Goal: Task Accomplishment & Management: Use online tool/utility

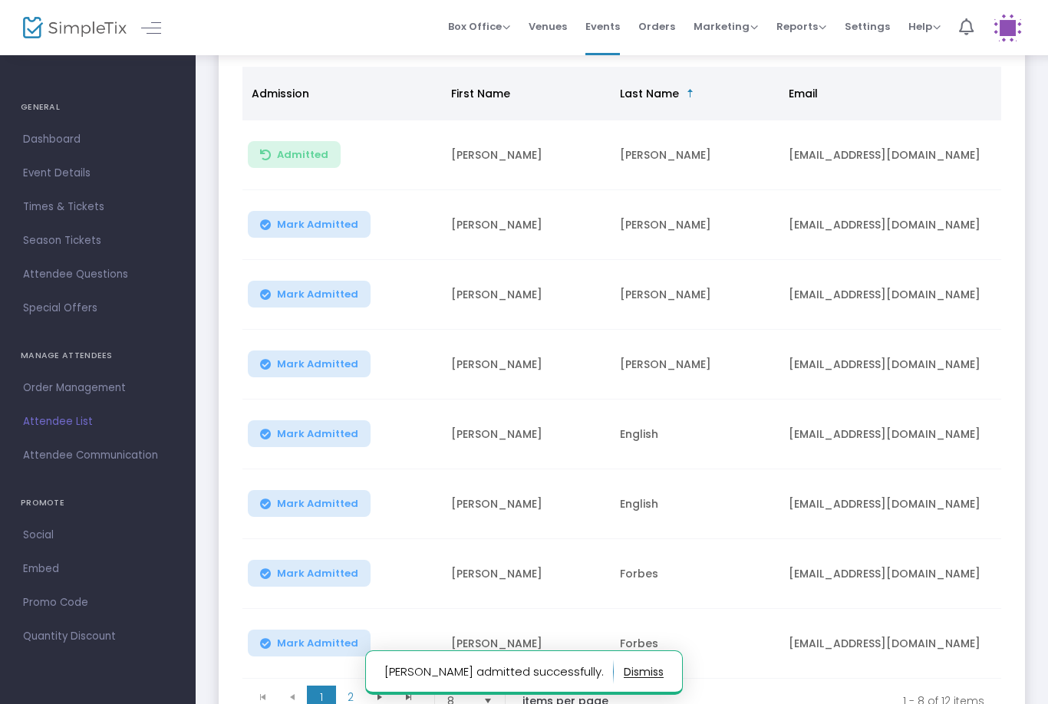
scroll to position [183, 0]
click at [345, 284] on button "Mark Admitted" at bounding box center [309, 294] width 123 height 27
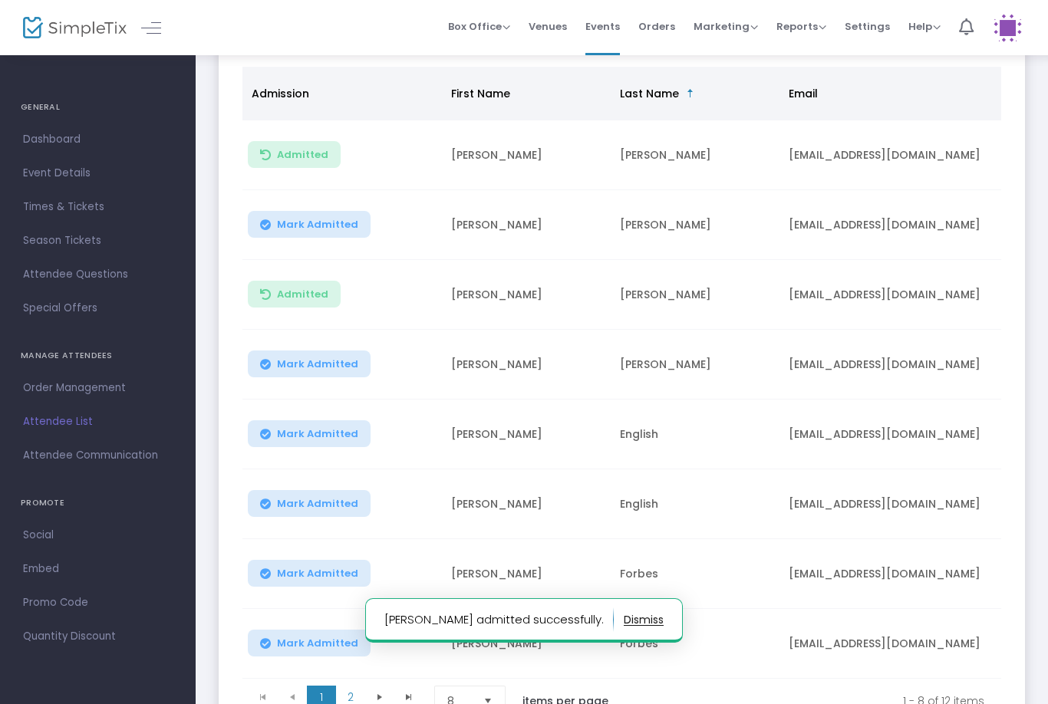
click at [353, 228] on button "Mark Admitted" at bounding box center [309, 224] width 123 height 27
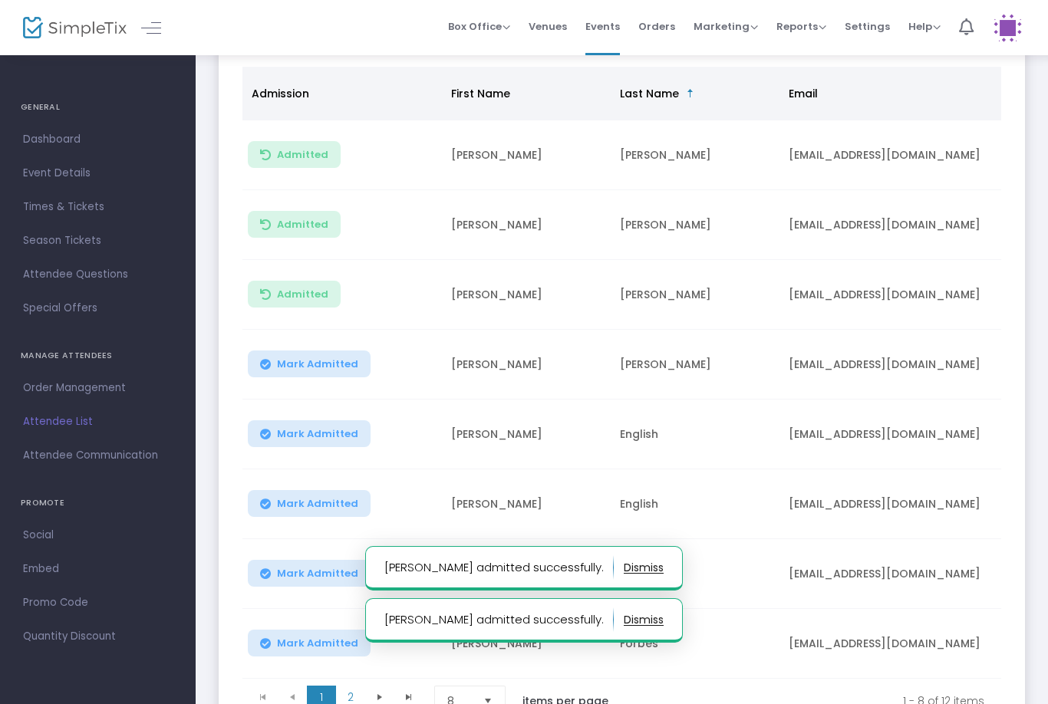
click at [336, 367] on span "Mark Admitted" at bounding box center [317, 364] width 81 height 12
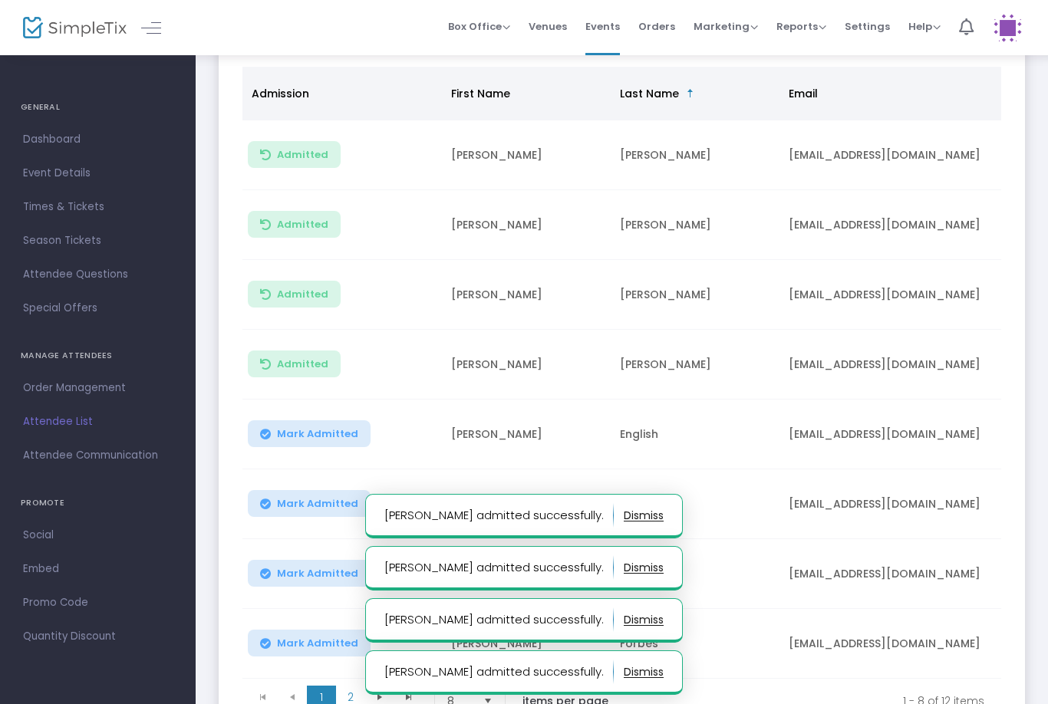
click at [329, 505] on span "Mark Admitted" at bounding box center [317, 504] width 81 height 12
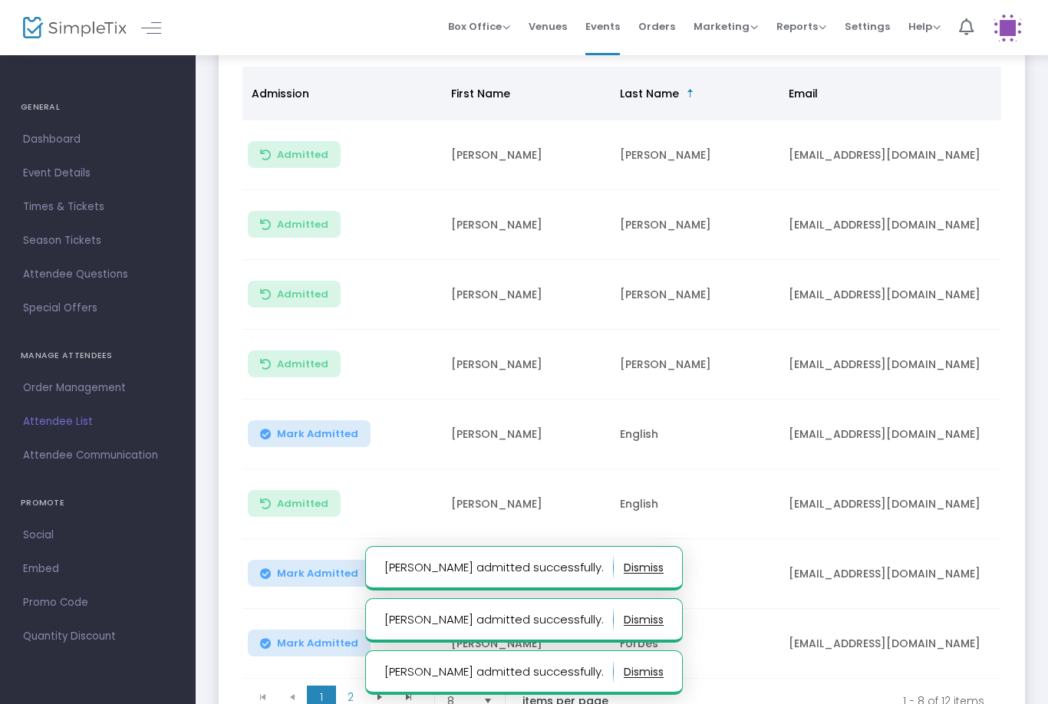
click at [311, 577] on span "Mark Admitted" at bounding box center [317, 574] width 81 height 12
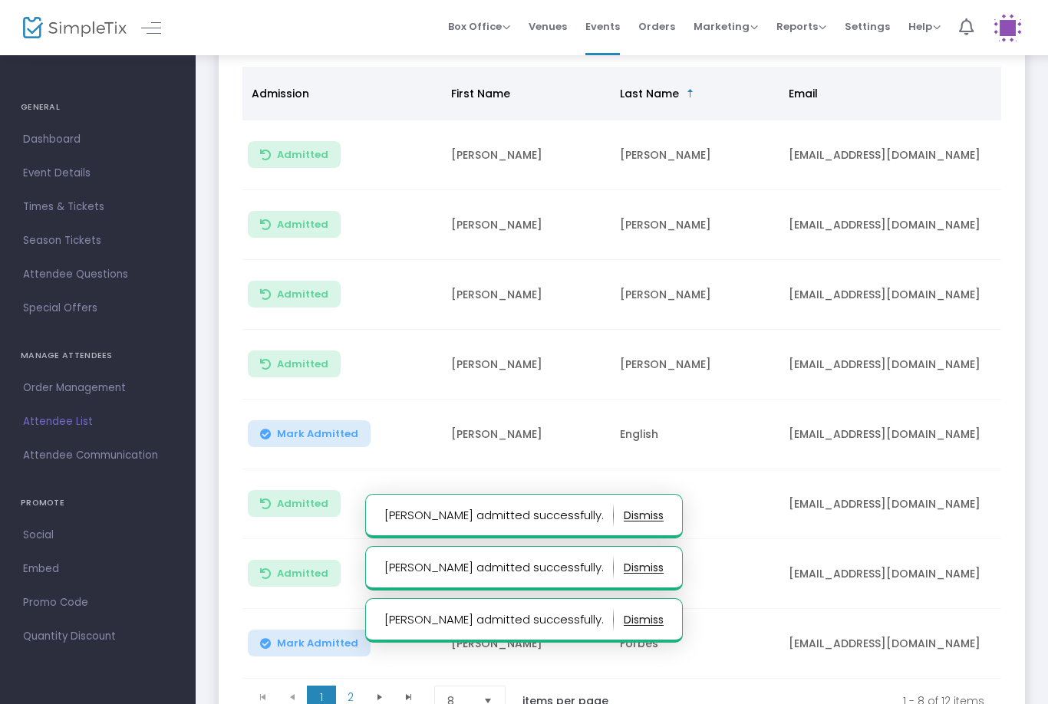
click at [323, 437] on span "Mark Admitted" at bounding box center [317, 434] width 81 height 12
click at [314, 643] on span "Mark Admitted" at bounding box center [317, 643] width 81 height 12
click at [357, 691] on span "2" at bounding box center [350, 697] width 29 height 23
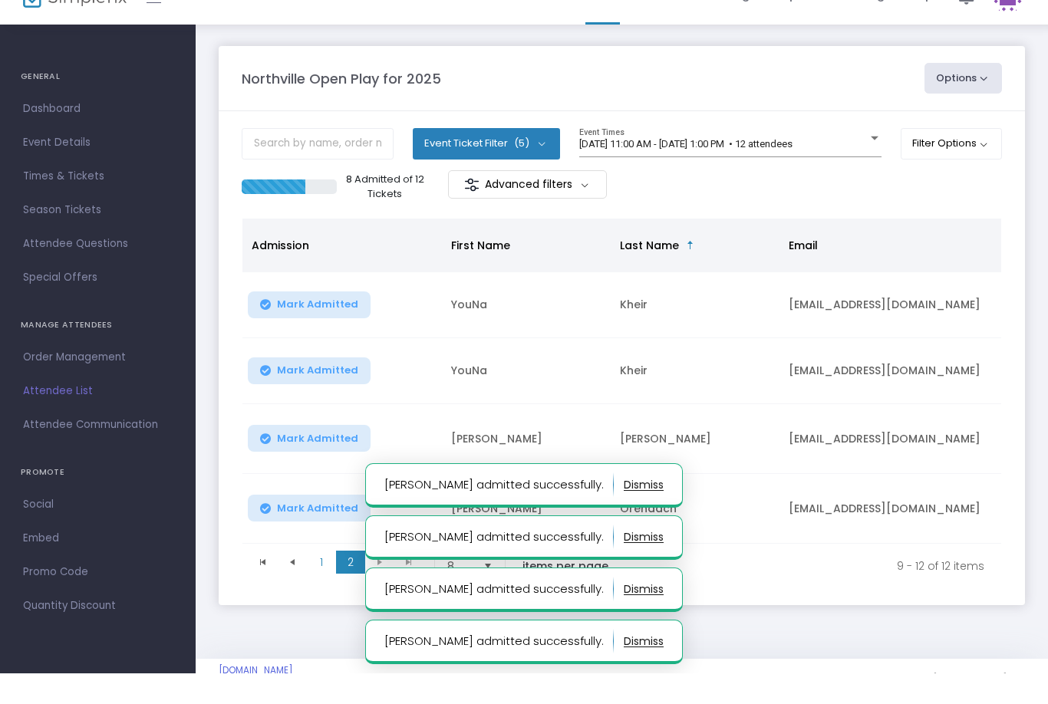
scroll to position [31, 0]
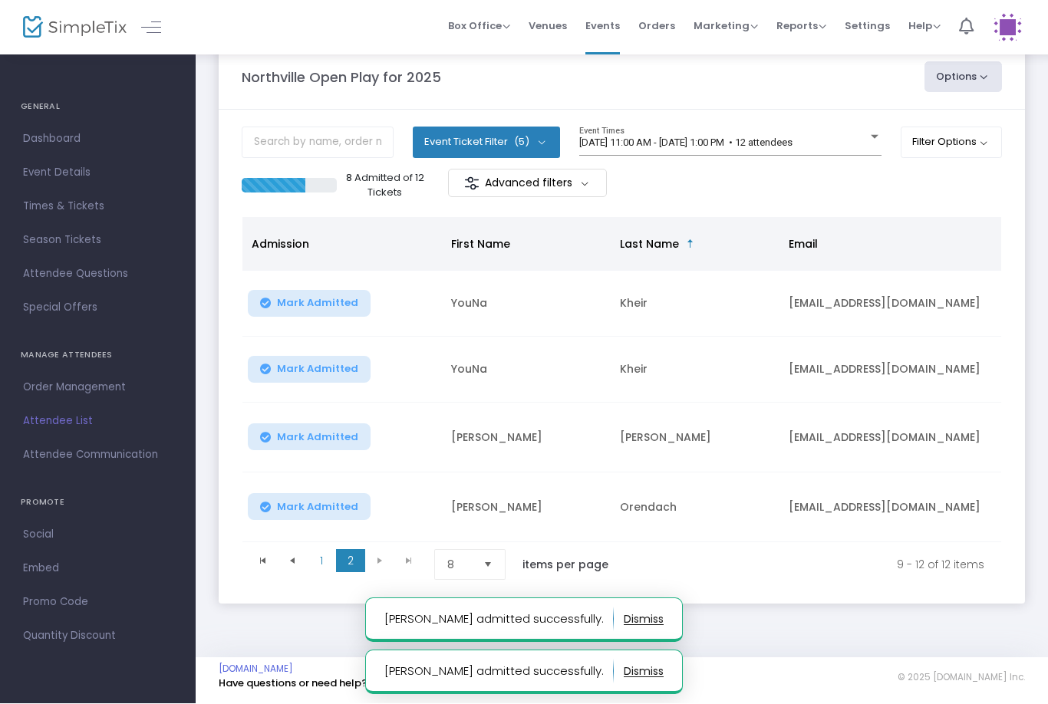
click at [327, 304] on span "Mark Admitted" at bounding box center [317, 304] width 81 height 12
click at [315, 436] on span "Mark Admitted" at bounding box center [317, 438] width 81 height 12
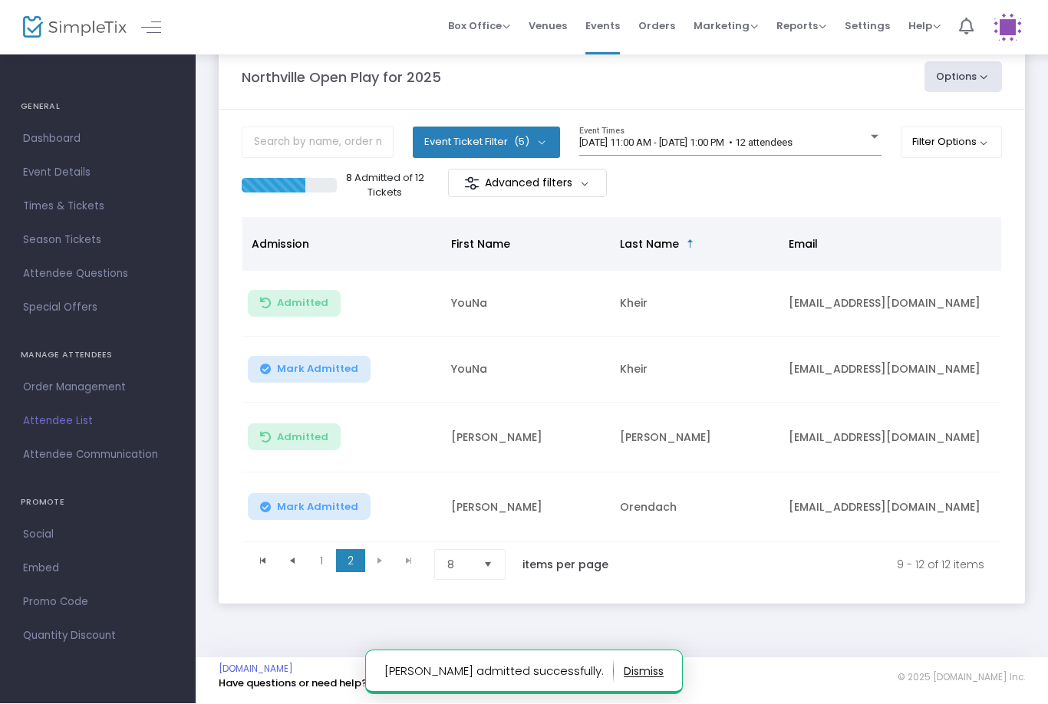
click at [288, 507] on span "Mark Admitted" at bounding box center [317, 508] width 81 height 12
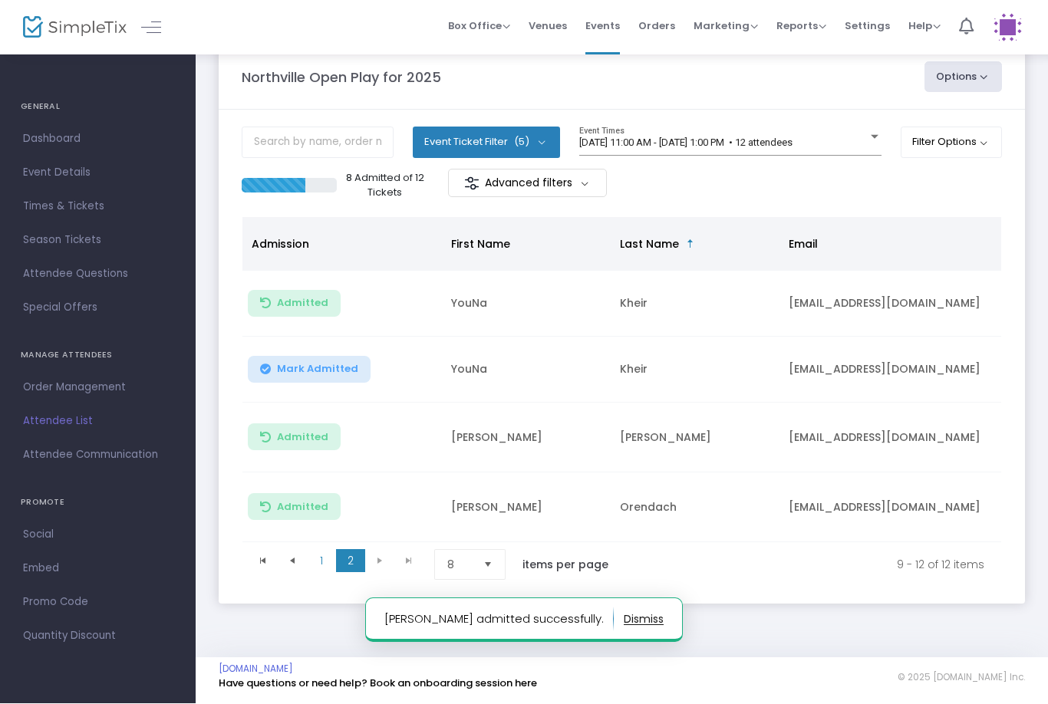
click at [316, 367] on span "Mark Admitted" at bounding box center [317, 370] width 81 height 12
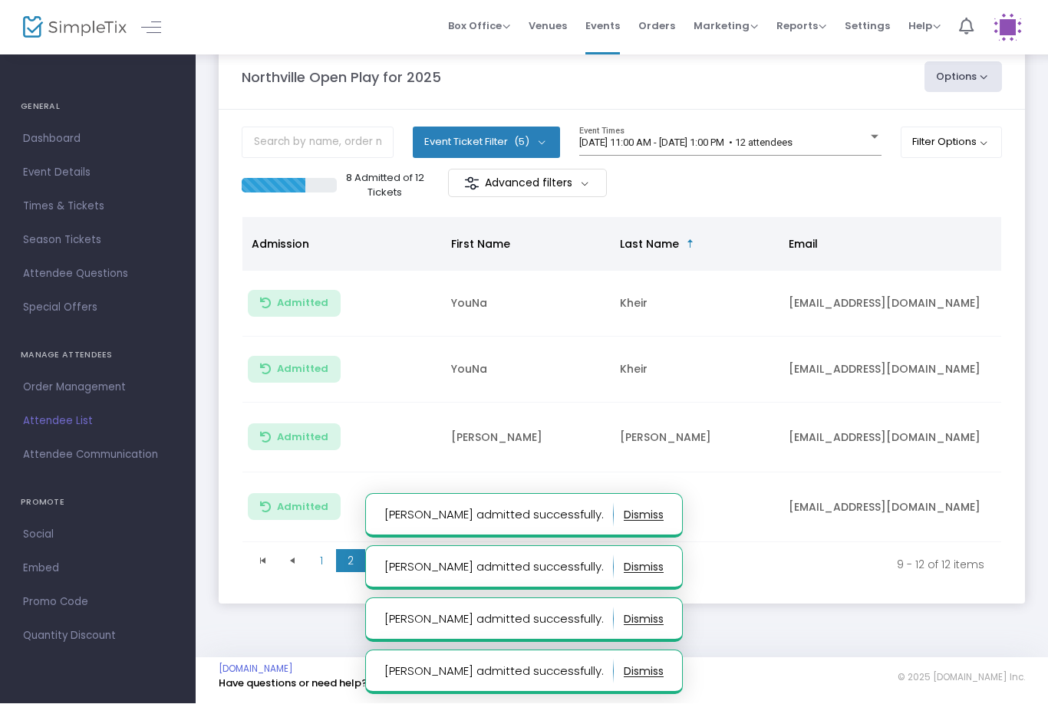
click at [693, 143] on span "[DATE] 11:00 AM - [DATE] 1:00 PM • 12 attendees" at bounding box center [685, 143] width 213 height 12
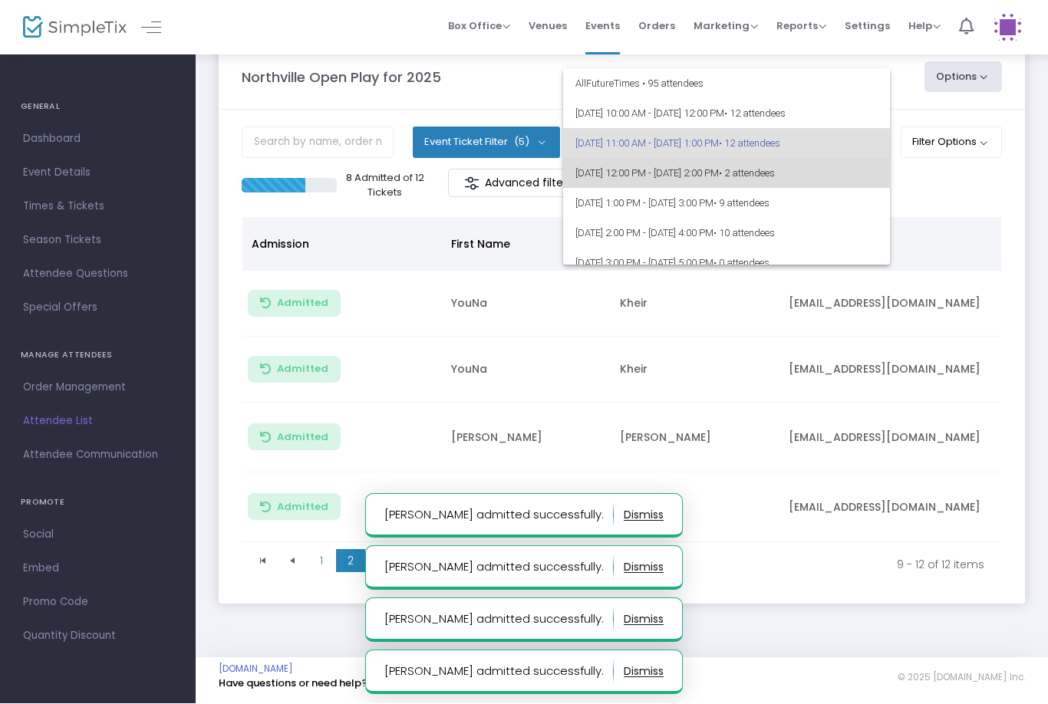
click at [725, 168] on span "[DATE] 12:00 PM - [DATE] 2:00 PM • 2 attendees" at bounding box center [726, 174] width 302 height 30
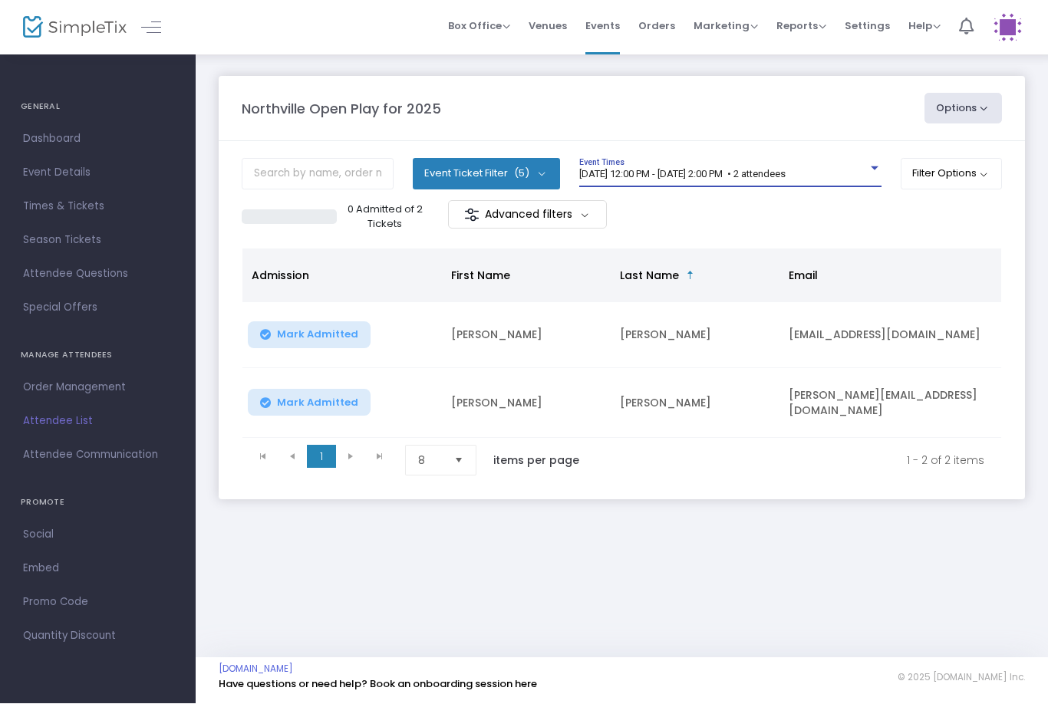
scroll to position [0, 0]
click at [785, 169] on span "[DATE] 12:00 PM - [DATE] 2:00 PM • 2 attendees" at bounding box center [682, 175] width 206 height 12
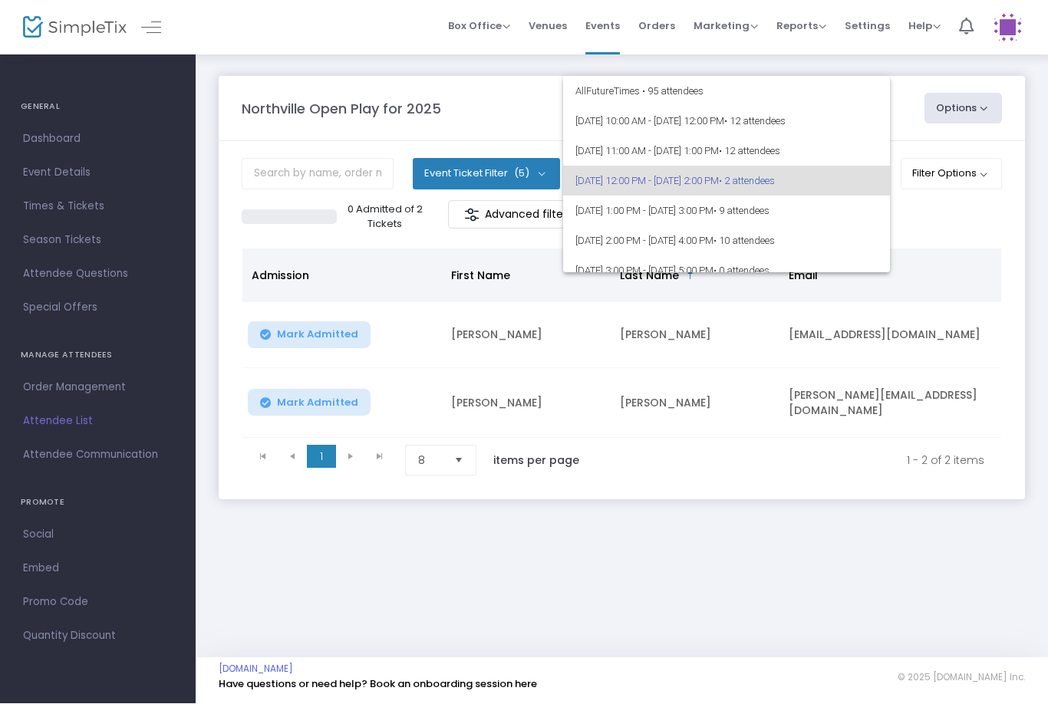
scroll to position [6, 0]
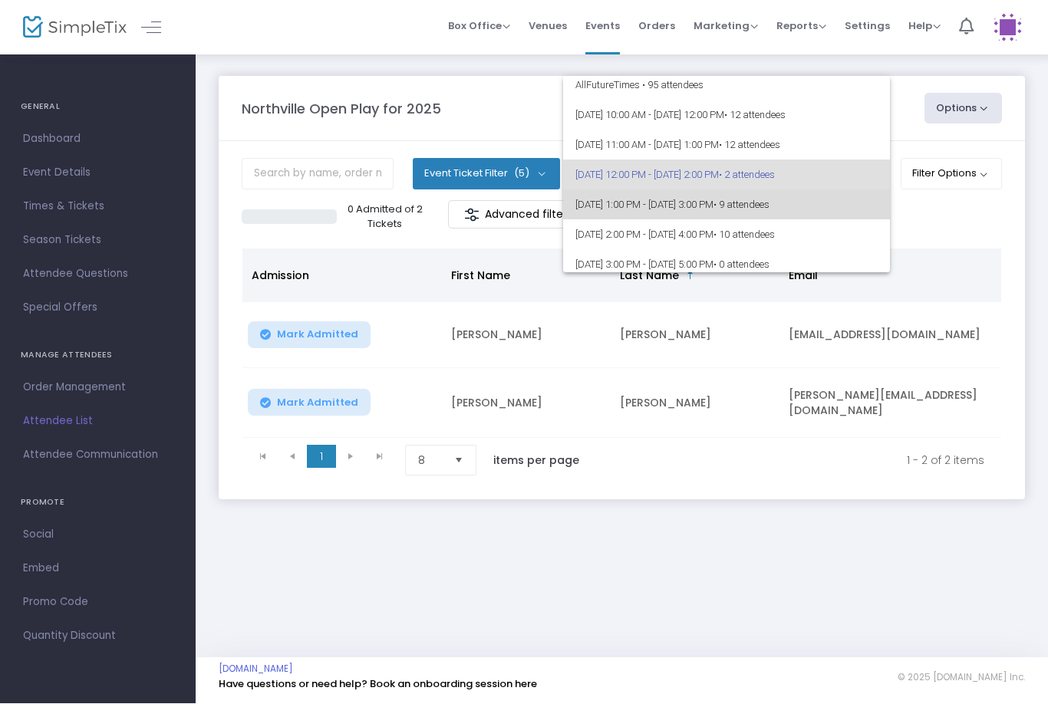
click at [769, 199] on span "• 9 attendees" at bounding box center [741, 205] width 56 height 12
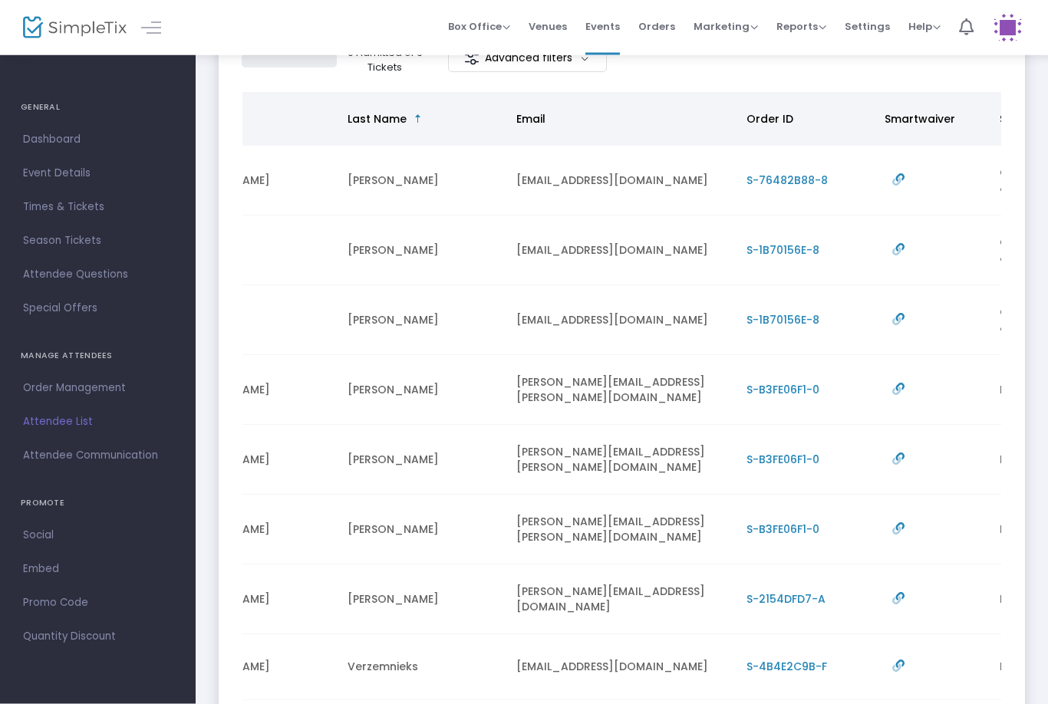
scroll to position [0, 0]
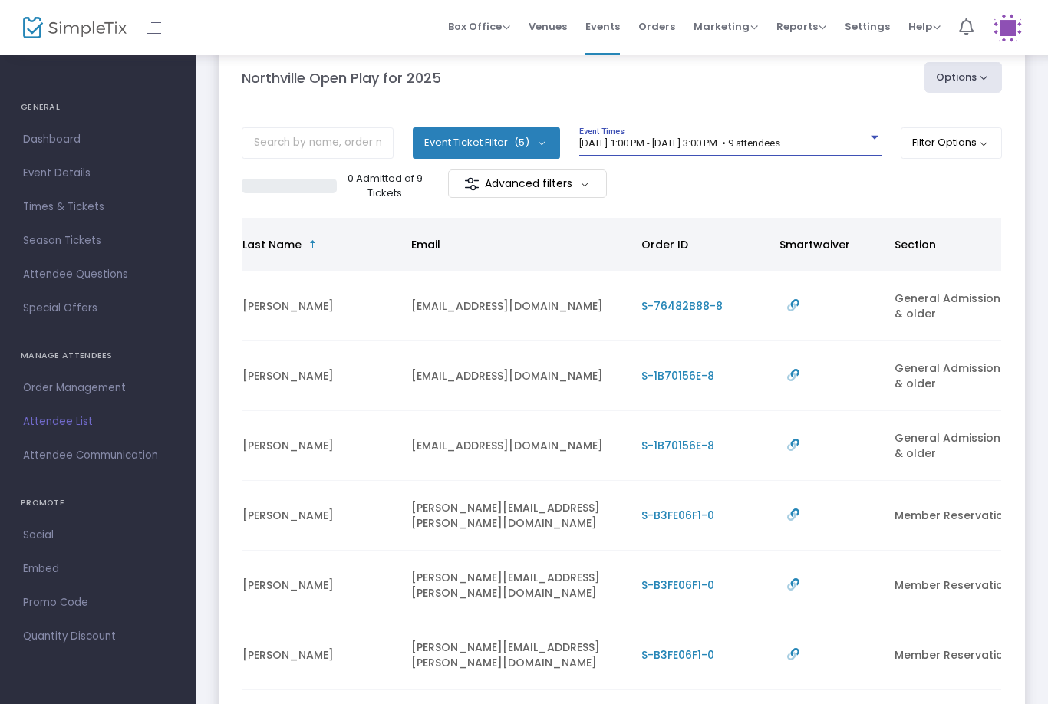
click at [780, 143] on span "[DATE] 1:00 PM - [DATE] 3:00 PM • 9 attendees" at bounding box center [679, 143] width 201 height 12
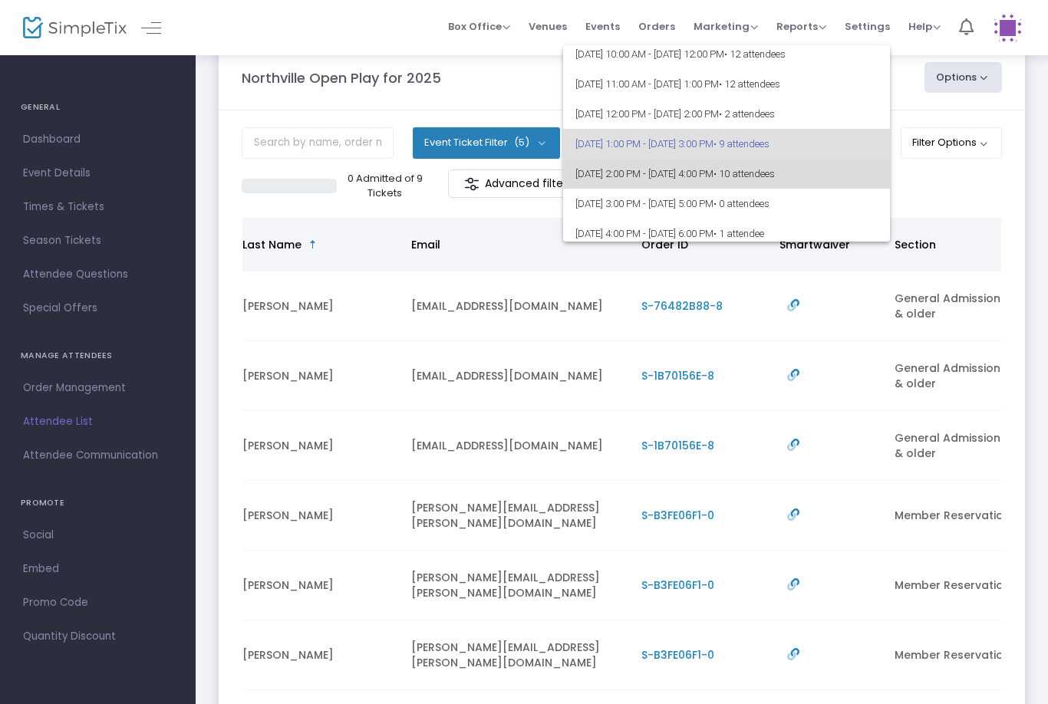
click at [775, 176] on span "• 10 attendees" at bounding box center [743, 174] width 61 height 12
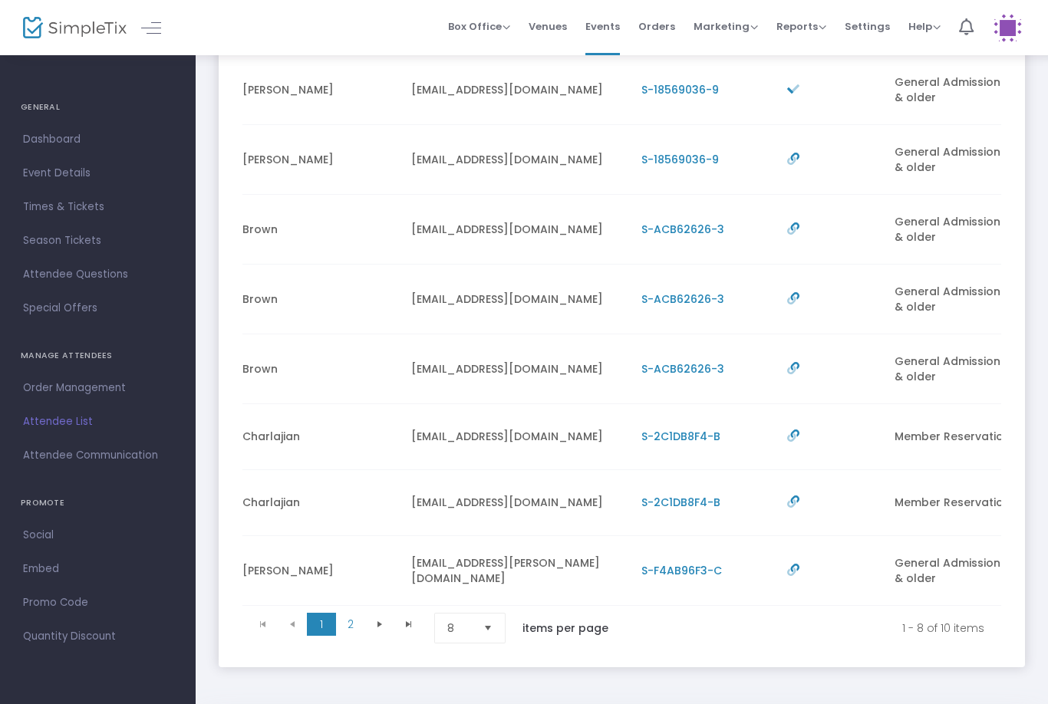
scroll to position [260, 0]
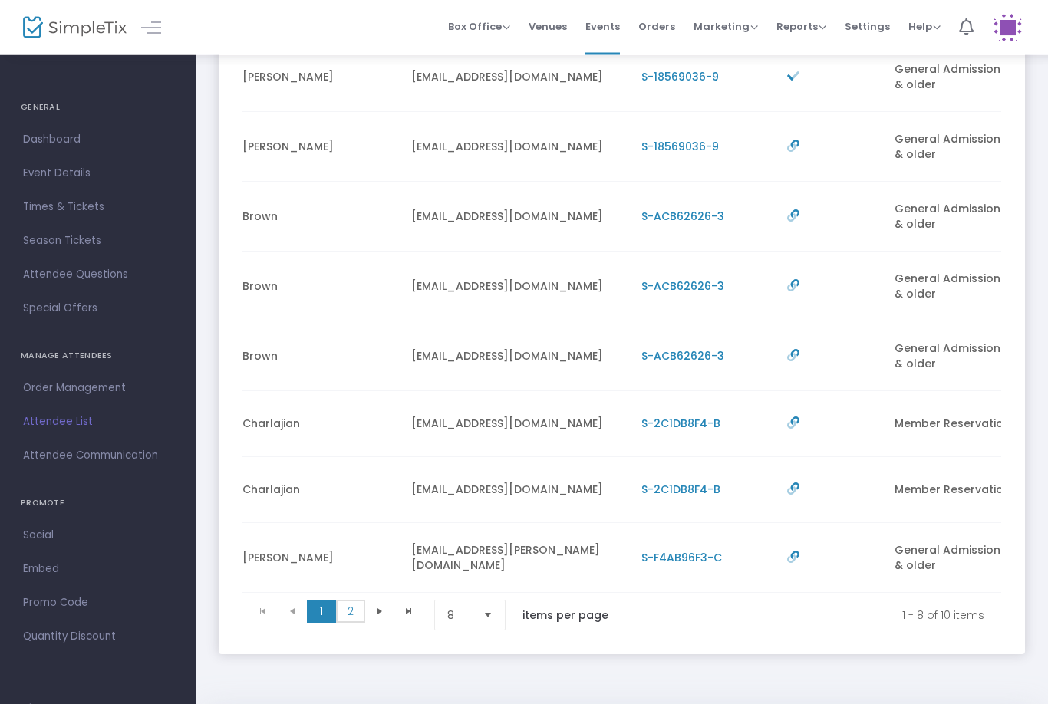
click at [350, 611] on span "2" at bounding box center [350, 612] width 29 height 23
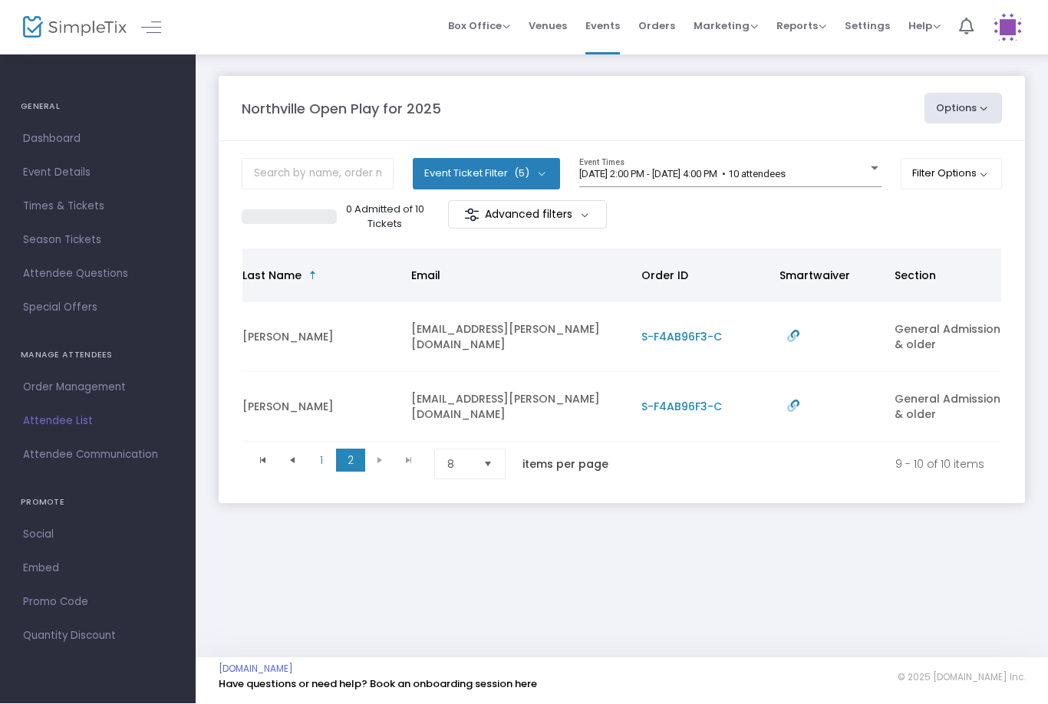
scroll to position [0, 0]
click at [703, 169] on span "[DATE] 2:00 PM - [DATE] 4:00 PM • 10 attendees" at bounding box center [682, 175] width 206 height 12
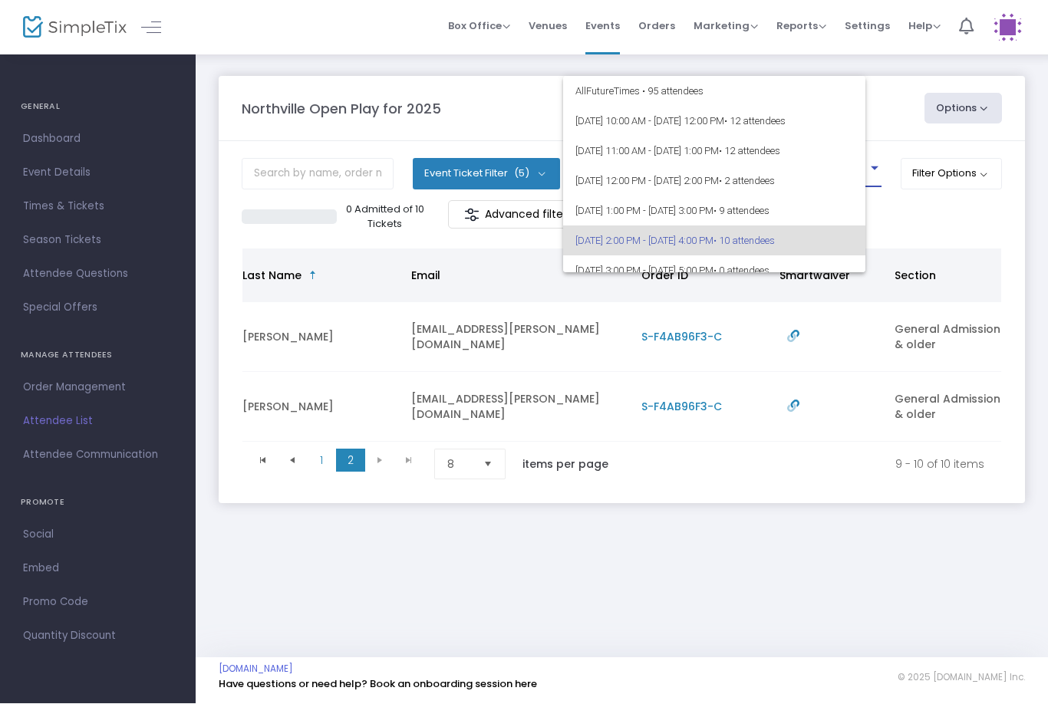
scroll to position [66, 0]
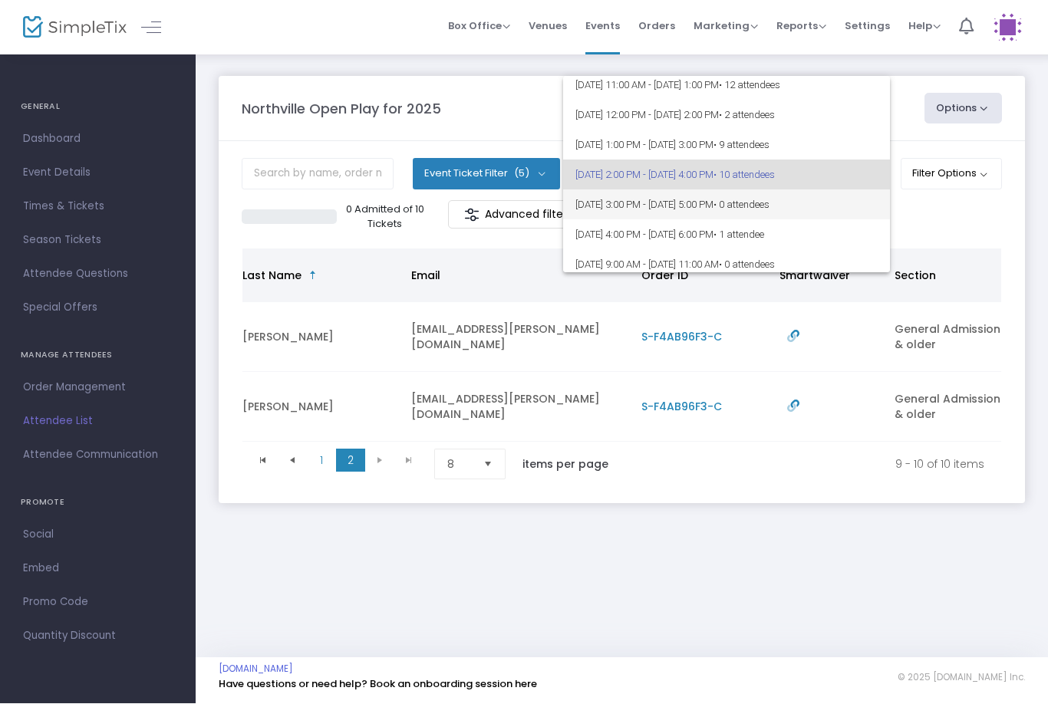
click at [738, 208] on span "[DATE] 3:00 PM - [DATE] 5:00 PM • 0 attendees" at bounding box center [726, 205] width 302 height 30
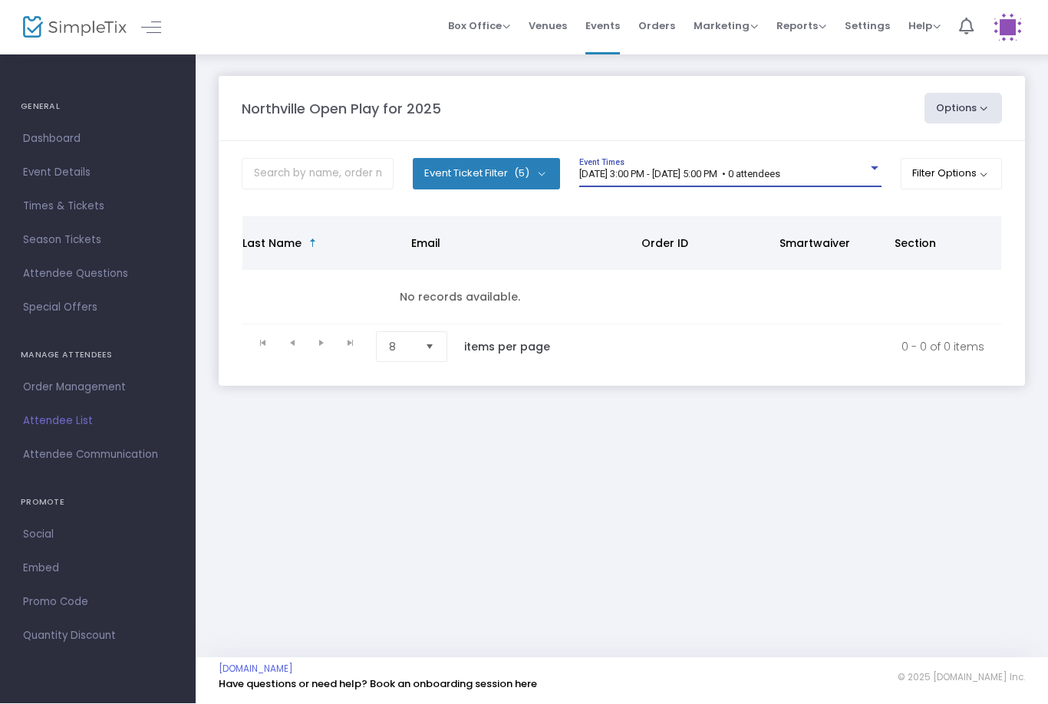
click at [666, 173] on span "[DATE] 3:00 PM - [DATE] 5:00 PM • 0 attendees" at bounding box center [679, 175] width 201 height 12
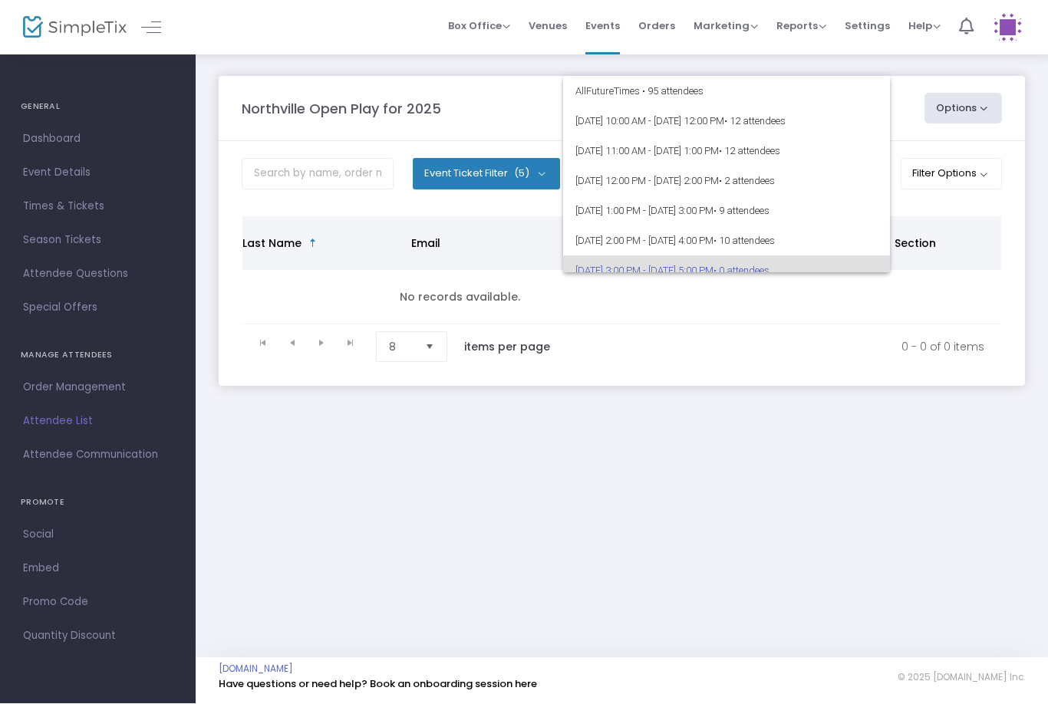
scroll to position [96, 0]
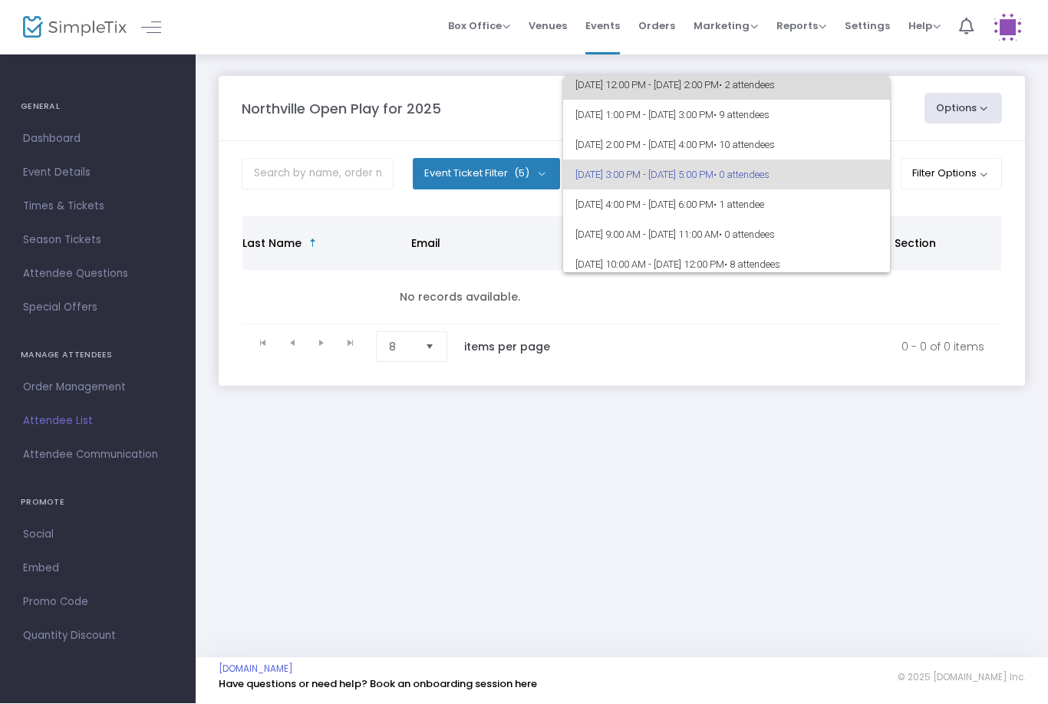
click at [702, 85] on span "[DATE] 12:00 PM - [DATE] 2:00 PM • 2 attendees" at bounding box center [726, 86] width 302 height 30
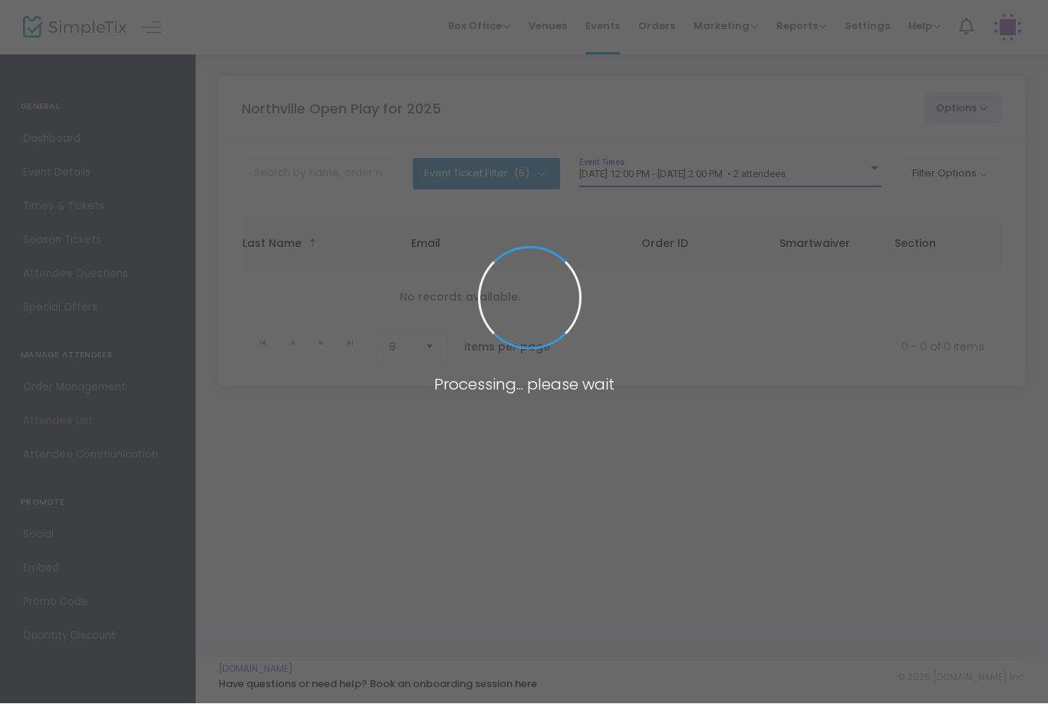
scroll to position [90, 0]
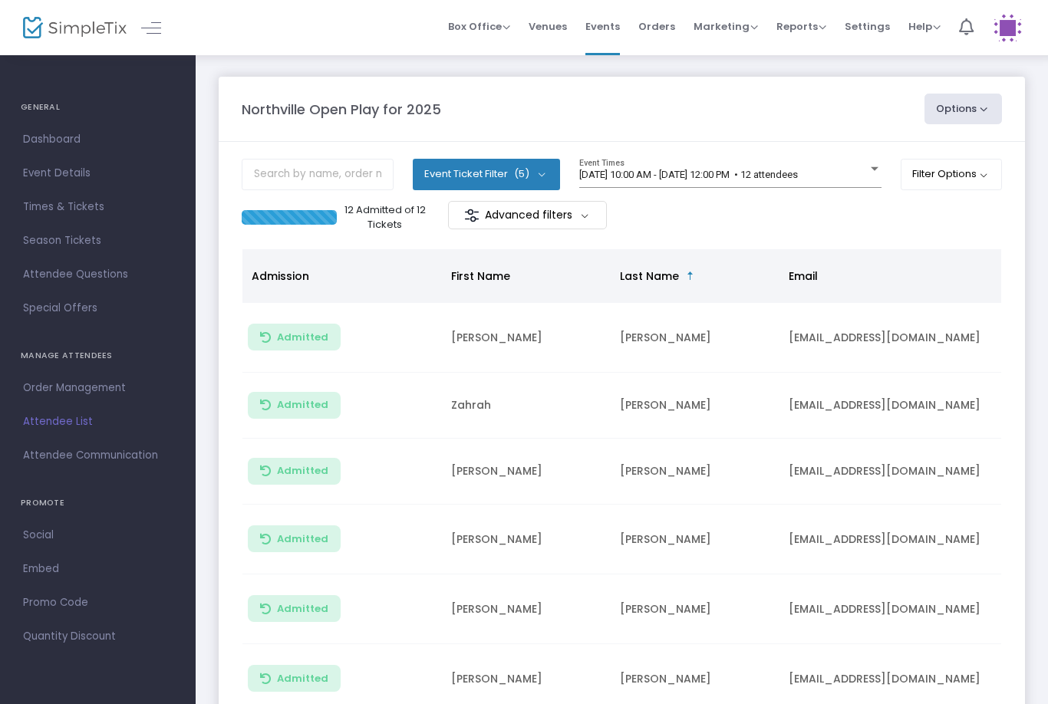
click at [786, 179] on span "8/12/2025 @ 10:00 AM - 8/12/2025 @ 12:00 PM • 12 attendees" at bounding box center [688, 175] width 219 height 12
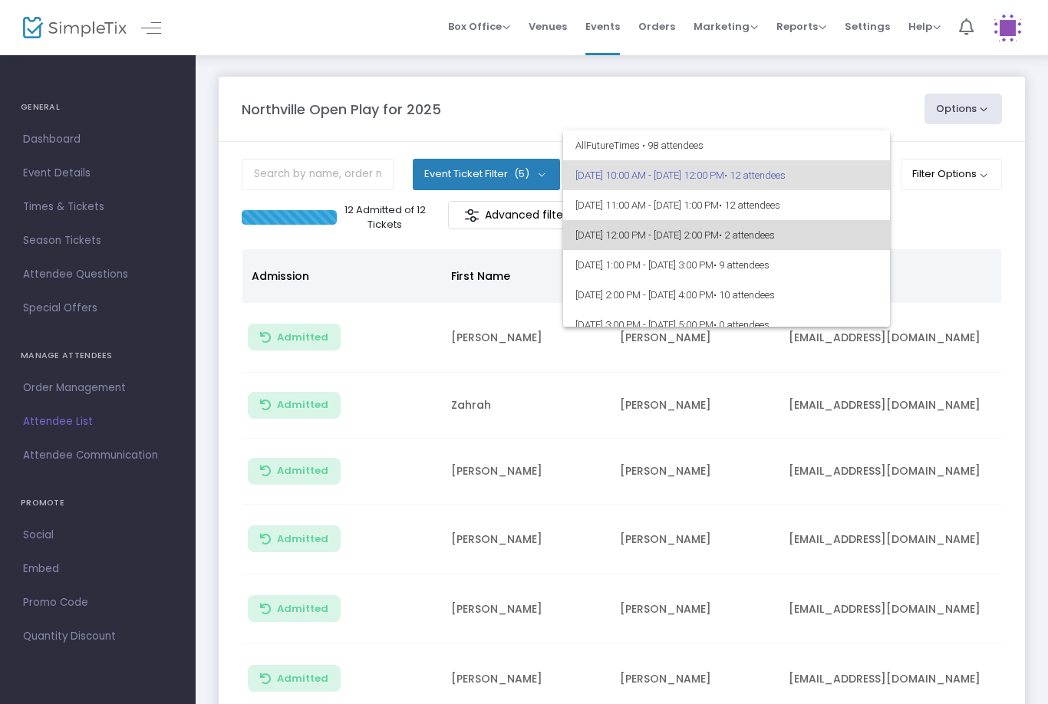
click at [797, 222] on span "[DATE] 12:00 PM - [DATE] 2:00 PM • 2 attendees" at bounding box center [726, 235] width 302 height 30
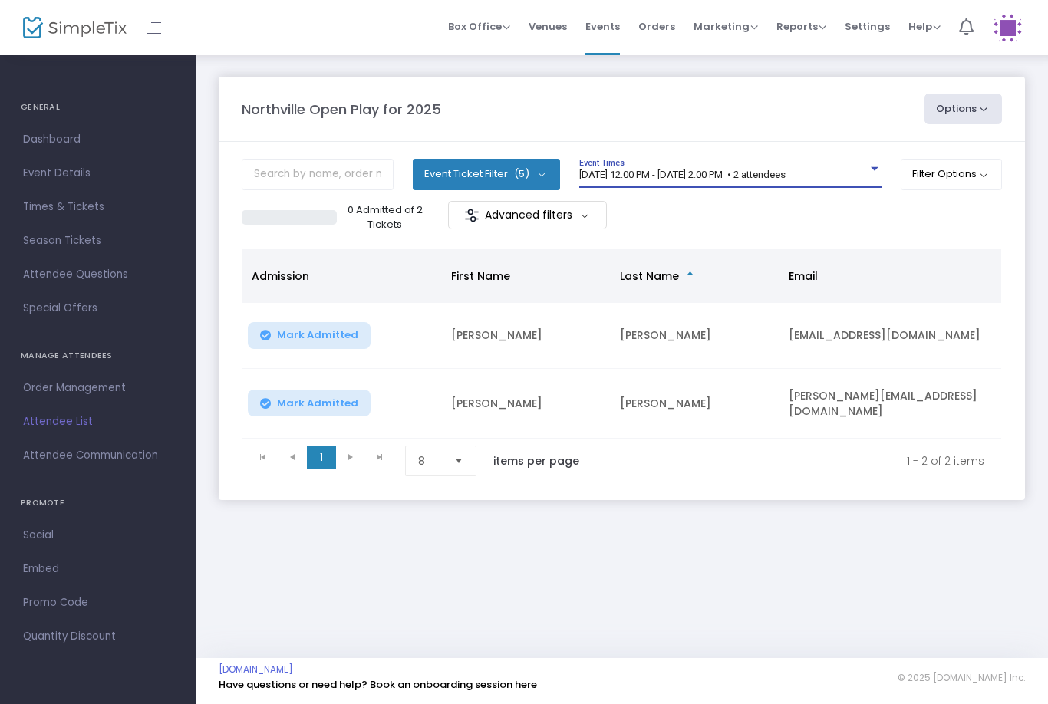
click at [324, 413] on button "Mark Admitted" at bounding box center [309, 403] width 123 height 27
click at [328, 418] on td "Mark Admitted" at bounding box center [341, 404] width 199 height 70
